Goal: Task Accomplishment & Management: Manage account settings

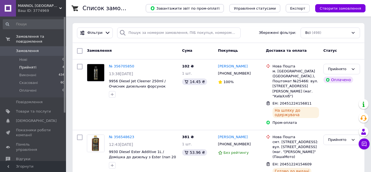
click at [28, 65] on span "Прийняті" at bounding box center [27, 67] width 17 height 5
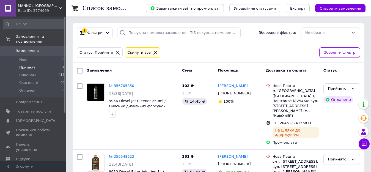
click at [55, 11] on div "Ваш ID: 3774969" at bounding box center [42, 10] width 48 height 5
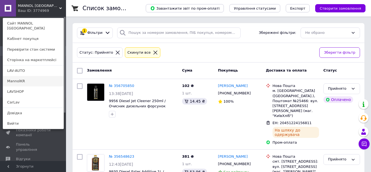
click at [23, 76] on link "MannolKR" at bounding box center [33, 81] width 61 height 10
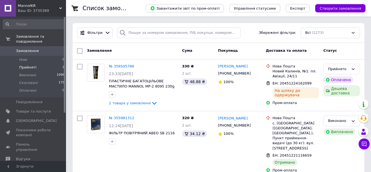
click at [35, 64] on li "Прийняті 2" at bounding box center [34, 68] width 68 height 8
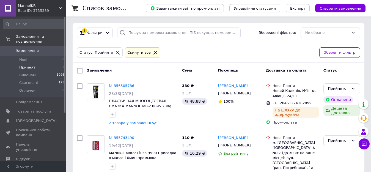
click at [29, 5] on span "MannolKR" at bounding box center [38, 5] width 41 height 5
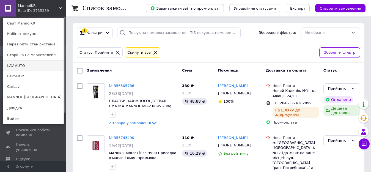
click at [20, 67] on link "LAV-AUTO" at bounding box center [33, 66] width 61 height 10
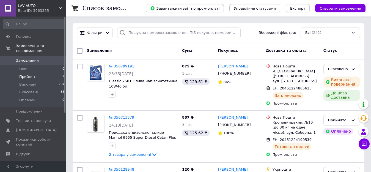
click at [28, 74] on span "Прийняті" at bounding box center [27, 76] width 17 height 5
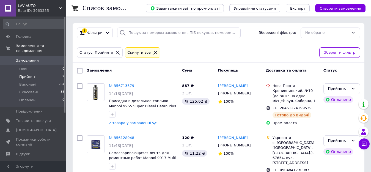
click at [38, 6] on span "LAV-AUTO" at bounding box center [38, 5] width 41 height 5
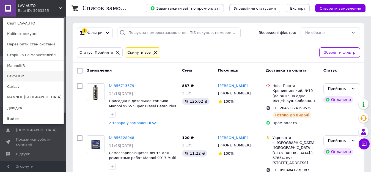
click at [23, 74] on link "LAVSHOP" at bounding box center [33, 76] width 61 height 10
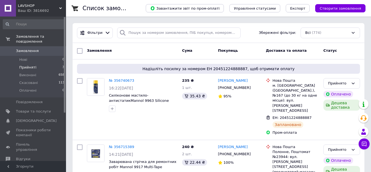
click at [32, 65] on span "Прийняті" at bounding box center [27, 67] width 17 height 5
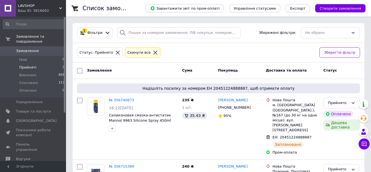
click at [35, 4] on span "LAVSHOP" at bounding box center [38, 5] width 41 height 5
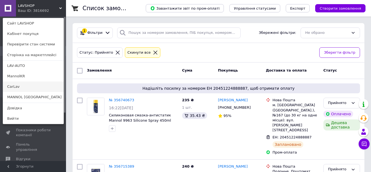
click at [17, 84] on link "CarLav" at bounding box center [33, 86] width 61 height 10
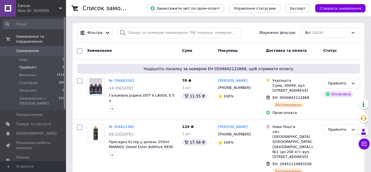
click at [36, 64] on li "Прийняті 6" at bounding box center [34, 68] width 68 height 8
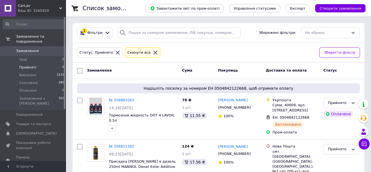
click at [31, 48] on span "Замовлення" at bounding box center [27, 50] width 23 height 5
